Goal: Task Accomplishment & Management: Manage account settings

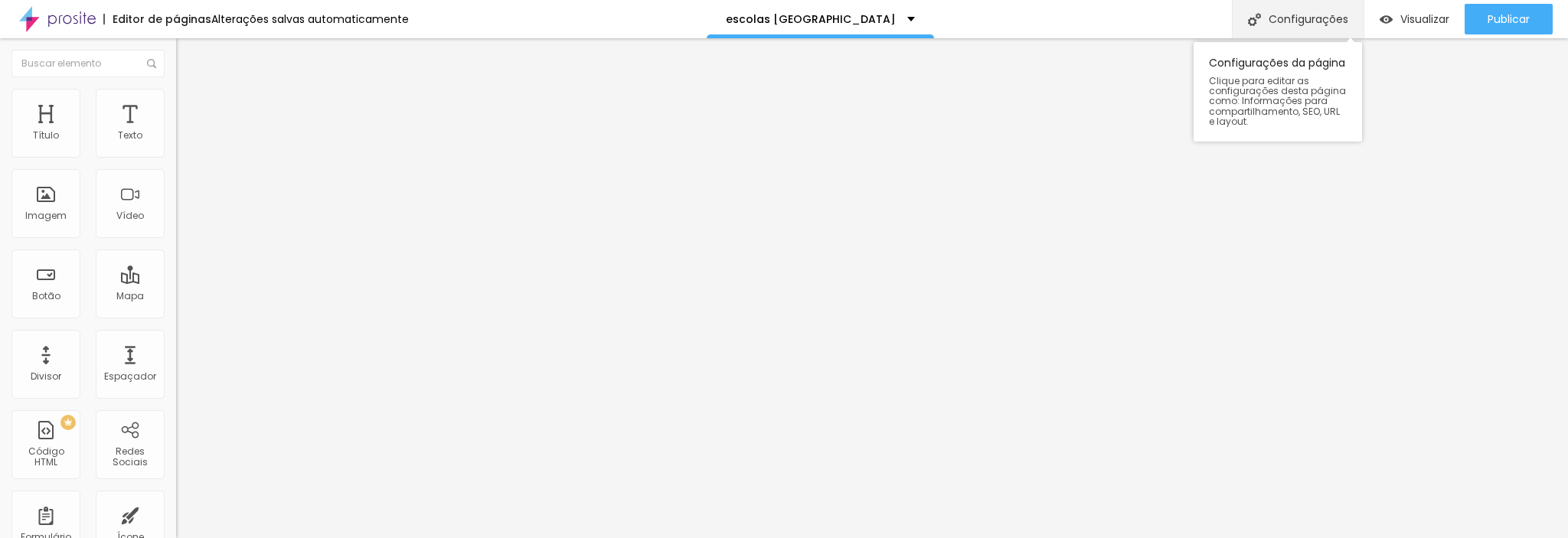
click at [1306, 18] on div "Configurações" at bounding box center [1297, 19] width 131 height 38
drag, startPoint x: 684, startPoint y: 149, endPoint x: 623, endPoint y: 147, distance: 61.0
drag, startPoint x: 686, startPoint y: 148, endPoint x: 622, endPoint y: 134, distance: 65.5
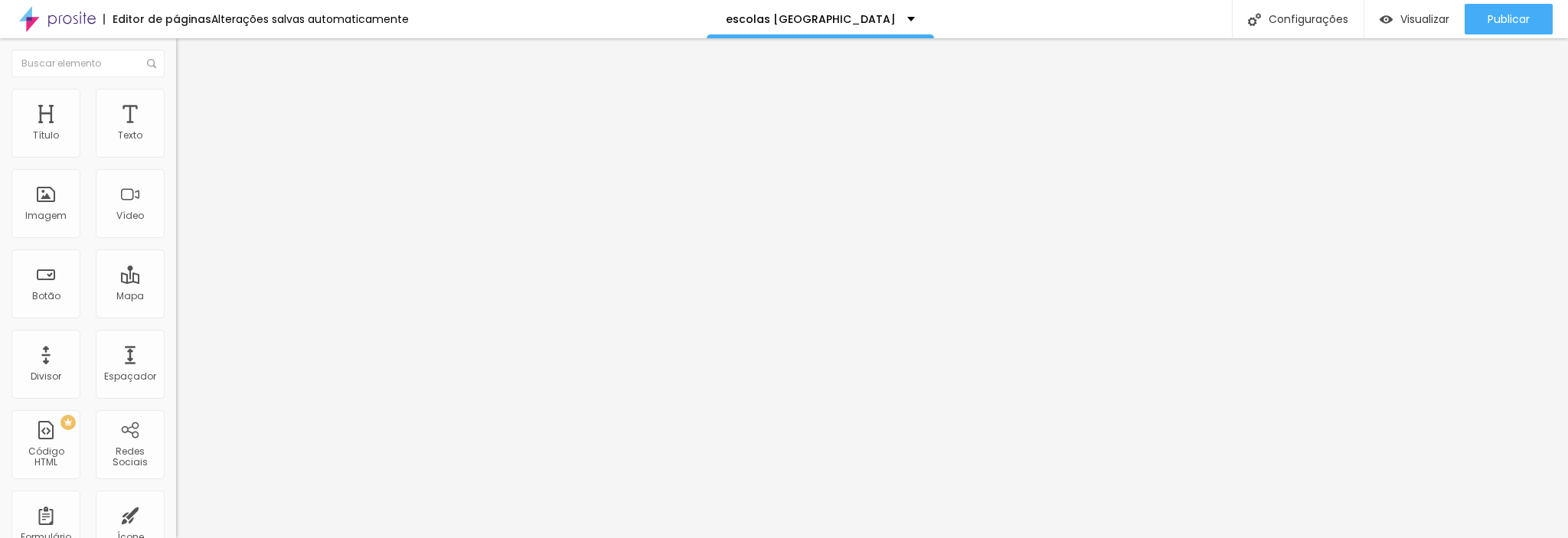
type input "NatalEscolas"
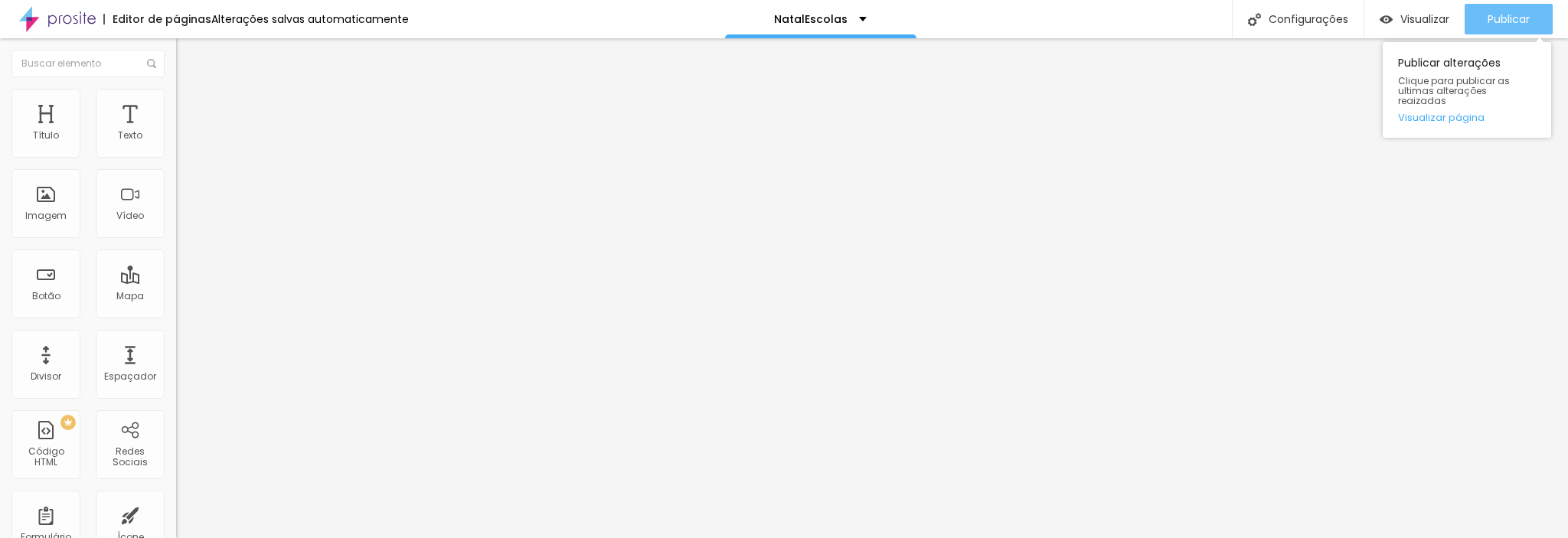
click at [1520, 21] on span "Publicar" at bounding box center [1508, 18] width 42 height 12
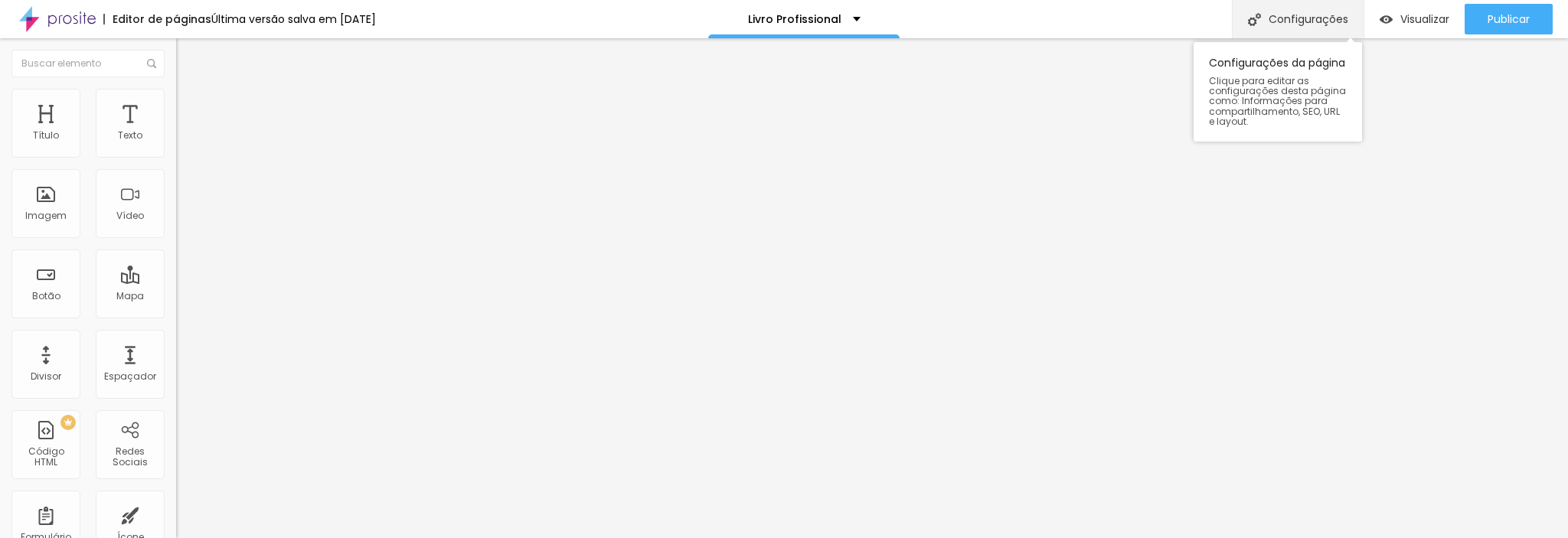
click at [1277, 11] on font "Configurações" at bounding box center [1308, 18] width 80 height 15
drag, startPoint x: 672, startPoint y: 147, endPoint x: 604, endPoint y: 138, distance: 68.6
type input "Profissional"
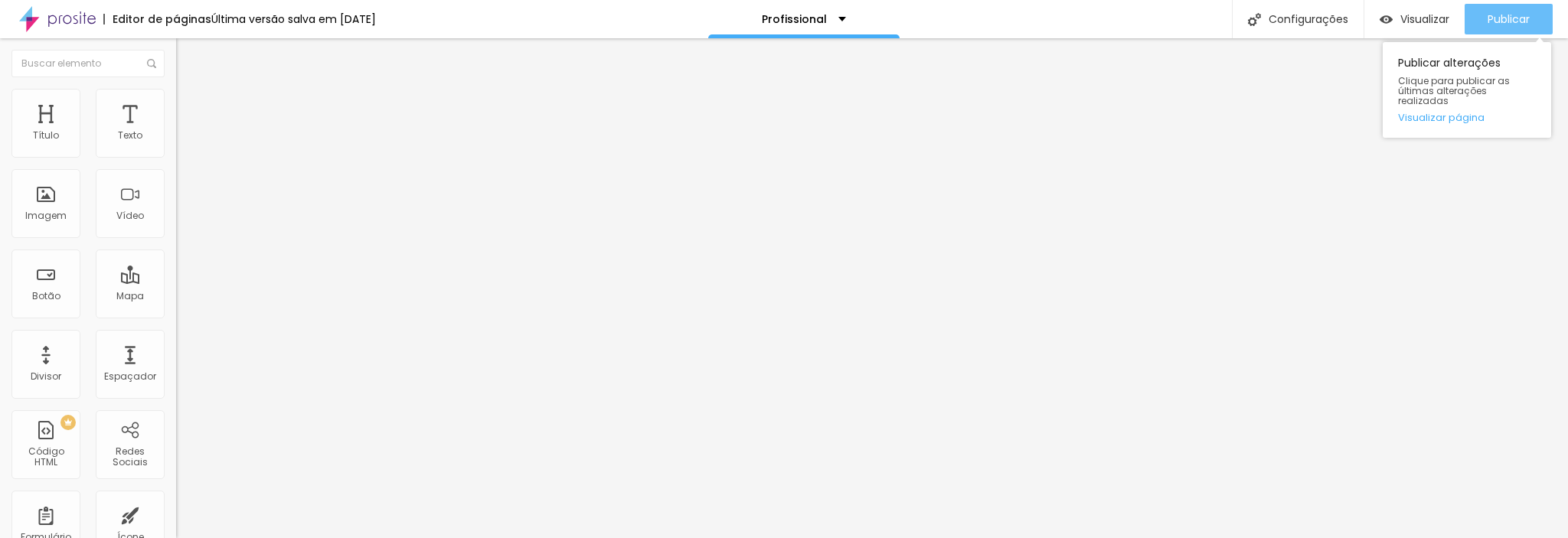
click at [1503, 15] on font "Publicar" at bounding box center [1508, 18] width 42 height 15
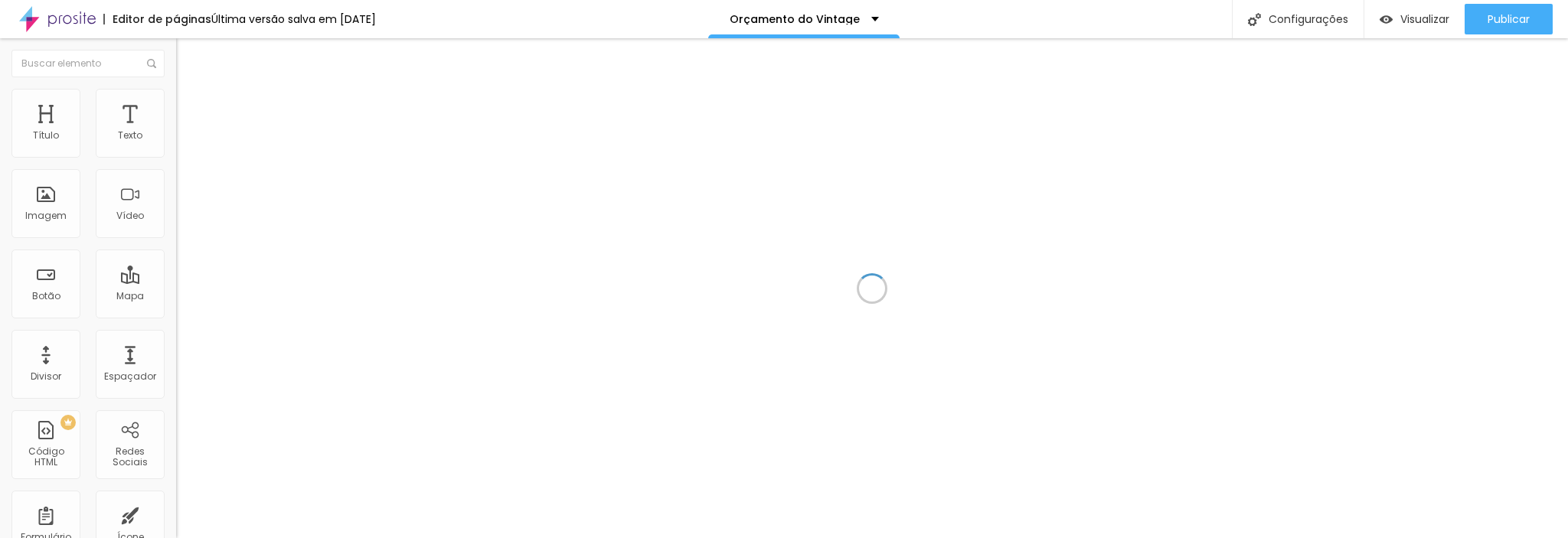
drag, startPoint x: 1235, startPoint y: 128, endPoint x: 1237, endPoint y: 112, distance: 16.1
click at [1234, 125] on div at bounding box center [872, 288] width 1392 height 500
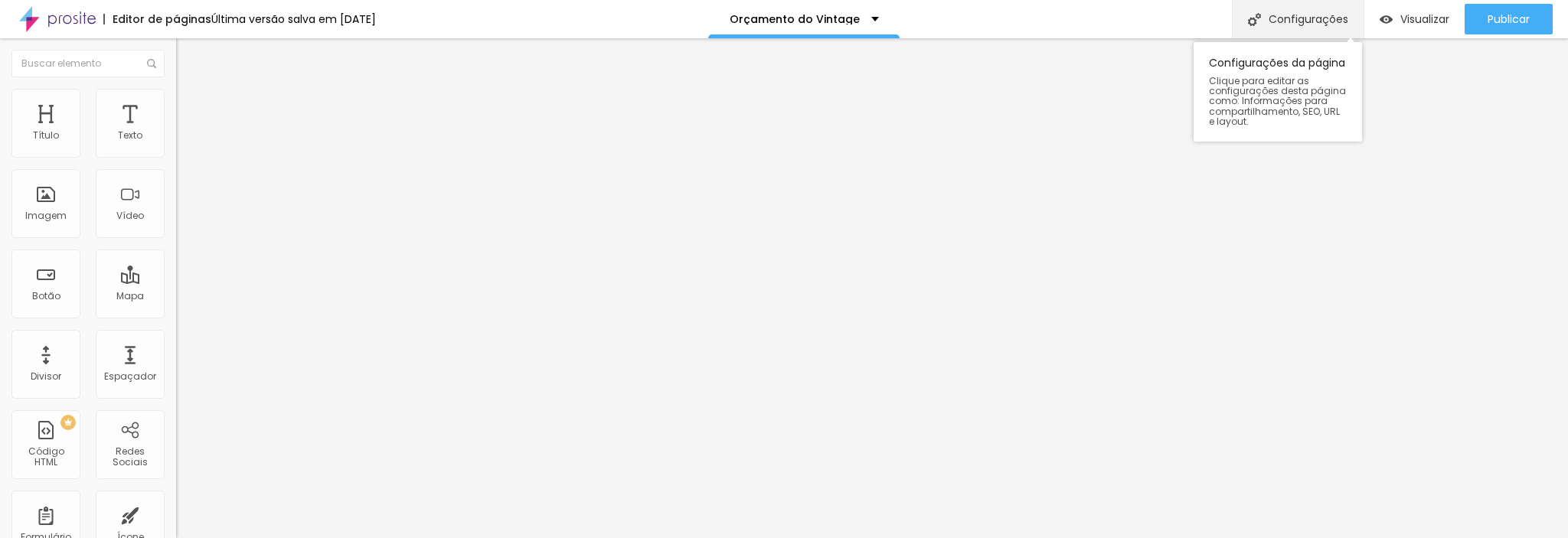
click at [1301, 26] on div "Configurações" at bounding box center [1297, 19] width 131 height 38
drag, startPoint x: 725, startPoint y: 149, endPoint x: 571, endPoint y: 129, distance: 155.3
type input "Vintage"
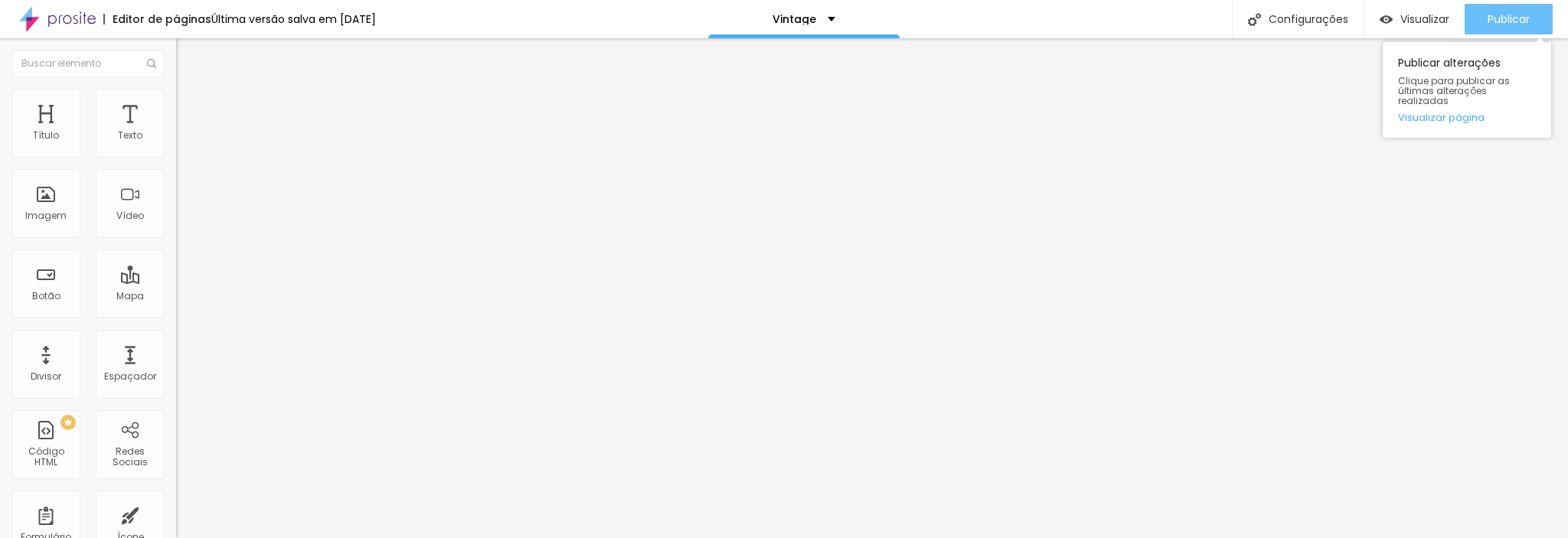
click at [1515, 32] on div "Publicar" at bounding box center [1508, 19] width 42 height 30
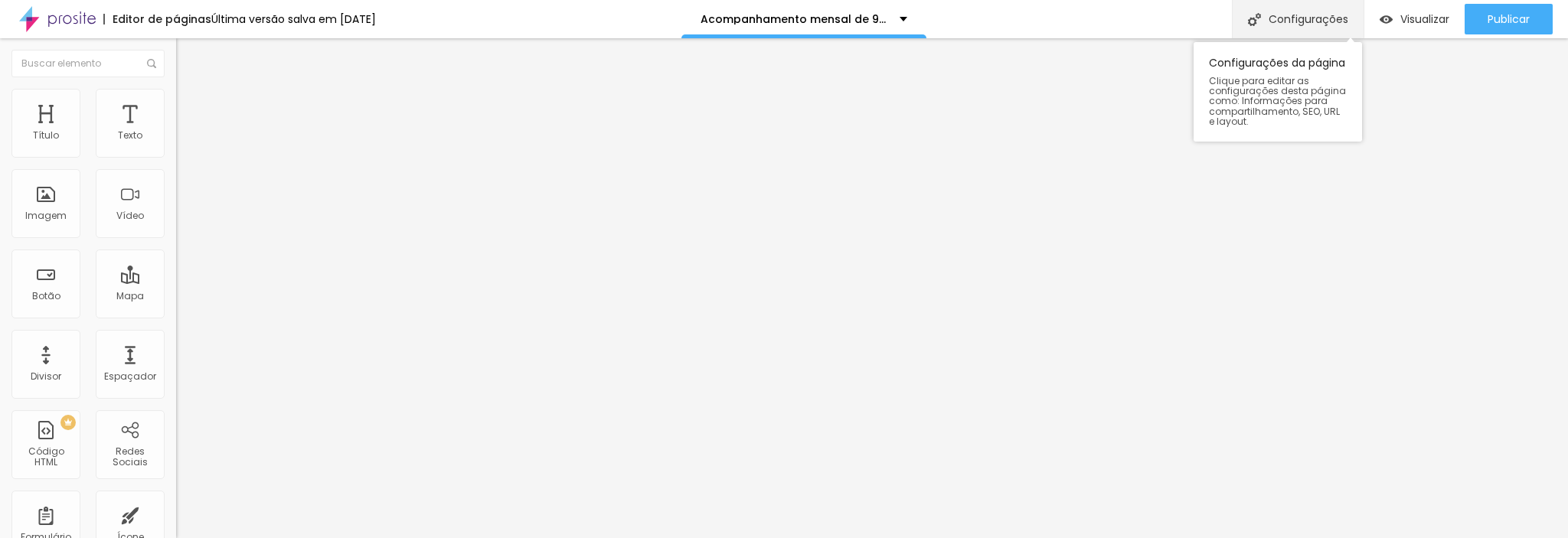
click at [1311, 19] on font "Configurações" at bounding box center [1308, 18] width 80 height 15
drag, startPoint x: 822, startPoint y: 218, endPoint x: 611, endPoint y: 218, distance: 211.0
type input "/9-a-11-meses"
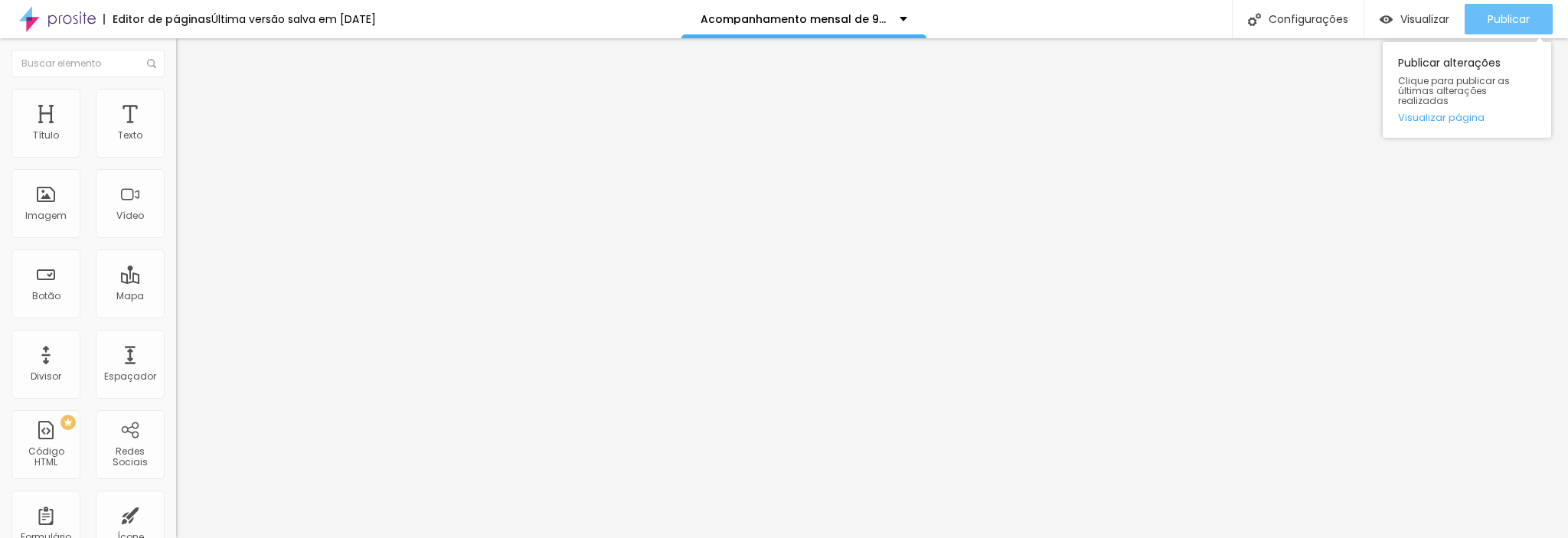
click at [1519, 18] on font "Publicar" at bounding box center [1508, 18] width 42 height 15
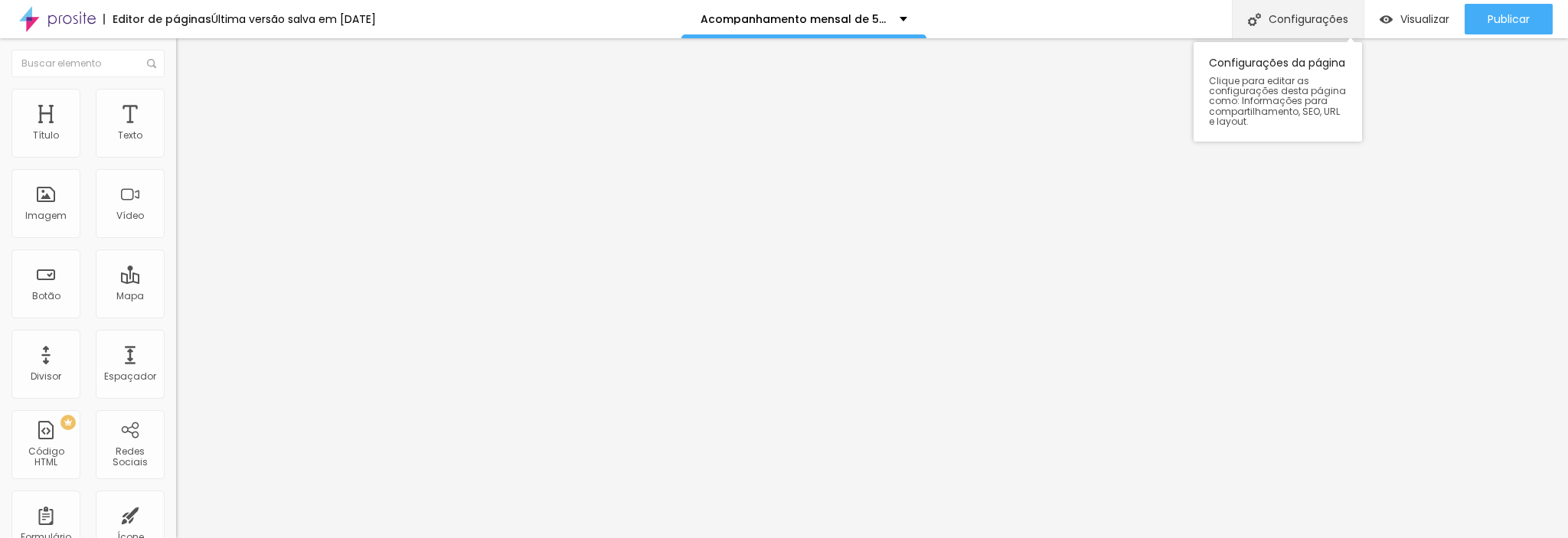
click at [1305, 18] on font "Configurações" at bounding box center [1308, 18] width 80 height 15
drag, startPoint x: 782, startPoint y: 219, endPoint x: 570, endPoint y: 211, distance: 212.2
type input "/5-a-8-meses"
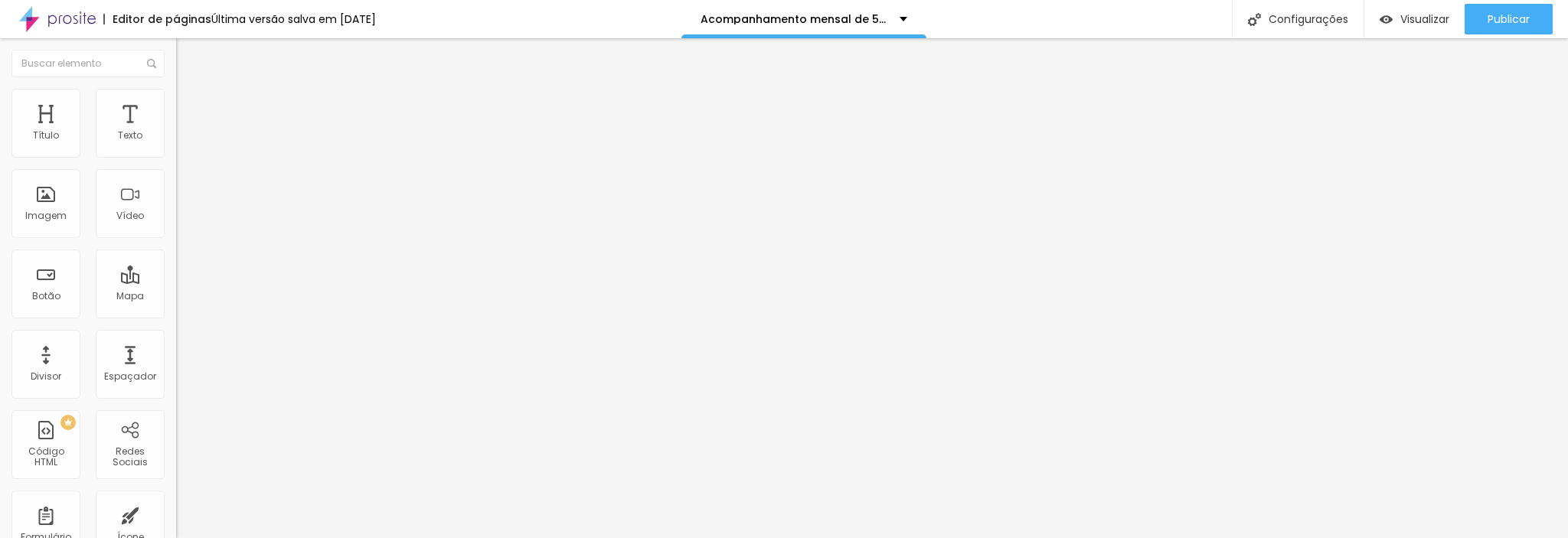
drag, startPoint x: 1040, startPoint y: 488, endPoint x: 1054, endPoint y: 494, distance: 15.2
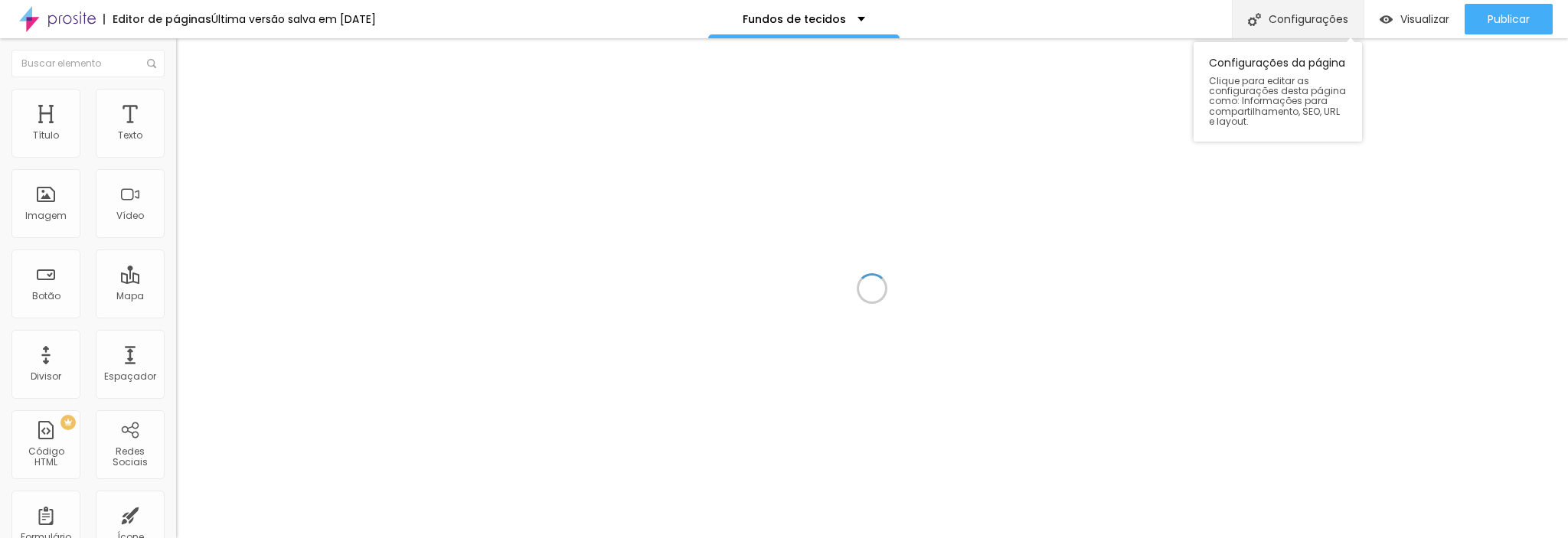
click at [1325, 23] on font "Configurações" at bounding box center [1308, 18] width 80 height 15
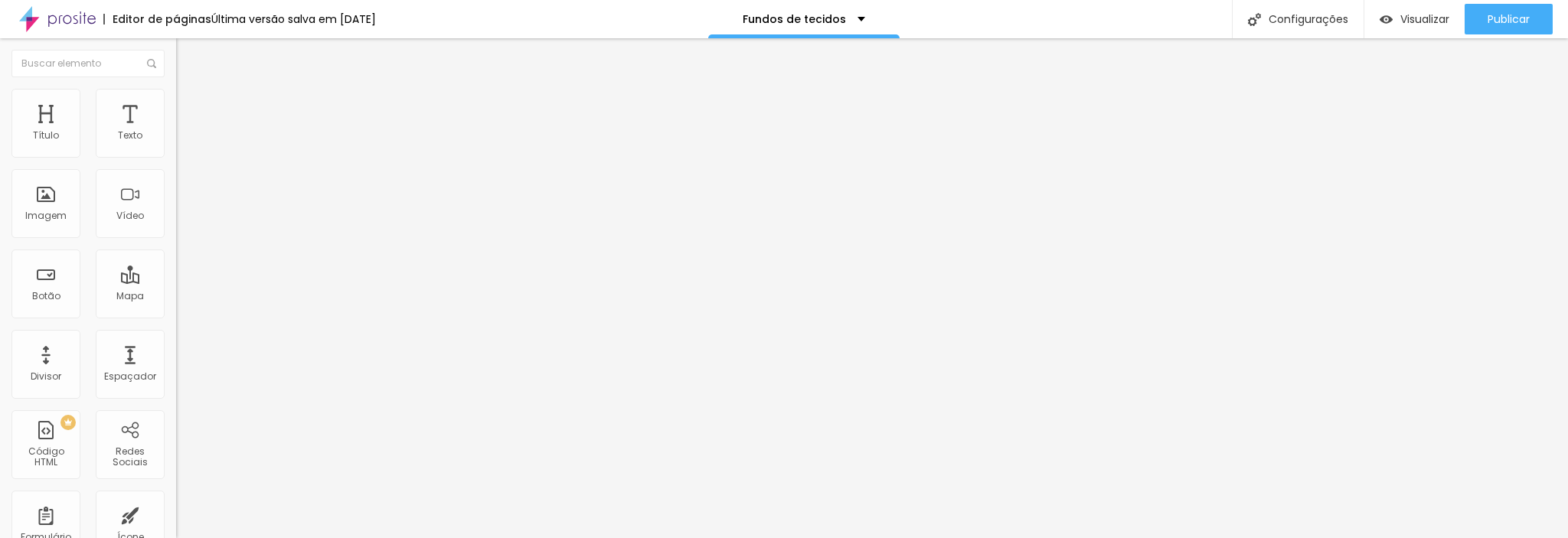
drag, startPoint x: 708, startPoint y: 149, endPoint x: 515, endPoint y: 93, distance: 201.0
type input "Tecidos Fundos"
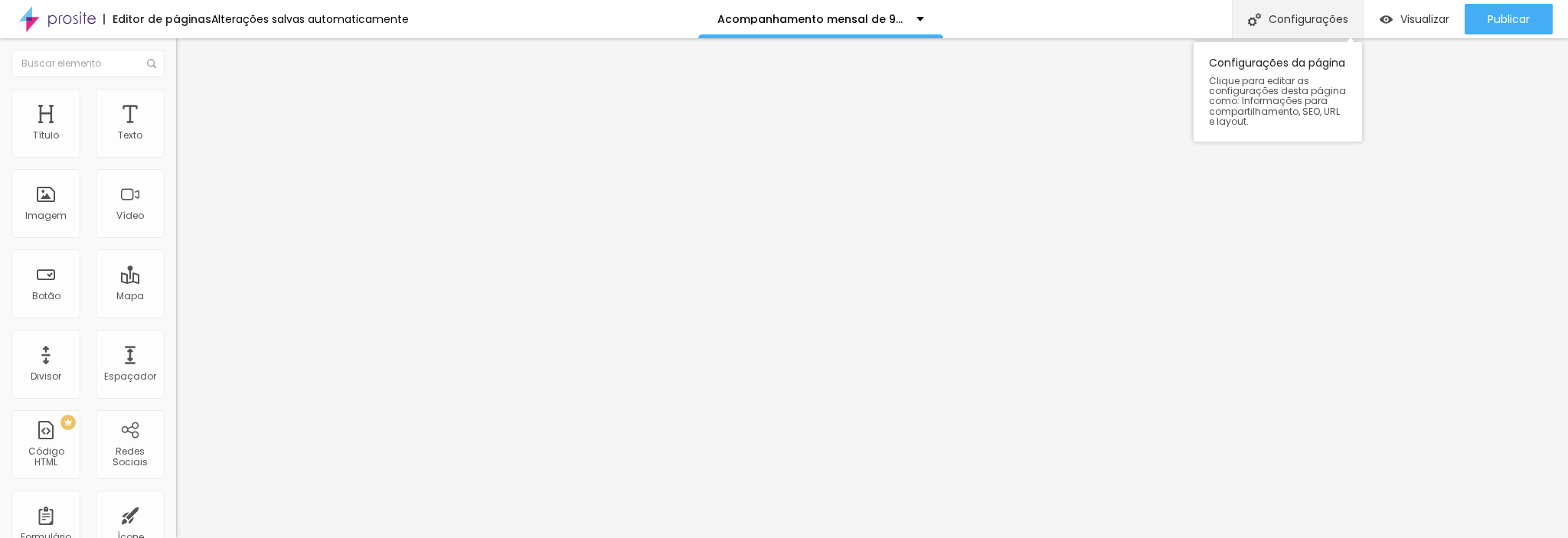
click at [1295, 20] on font "Configurações" at bounding box center [1308, 18] width 80 height 15
drag, startPoint x: 808, startPoint y: 152, endPoint x: 574, endPoint y: 162, distance: 234.2
type input "9 a 11 meses Acompanhamento mensal"
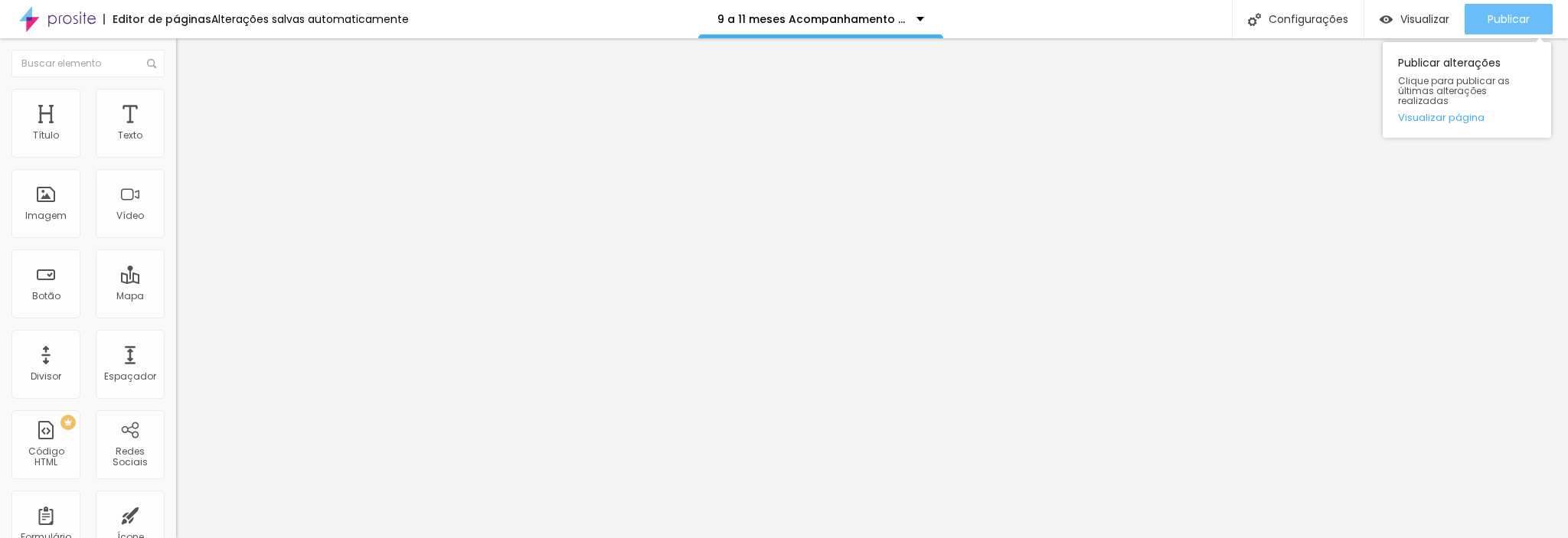
click at [1502, 20] on font "Publicar" at bounding box center [1508, 18] width 42 height 15
